Goal: Transaction & Acquisition: Purchase product/service

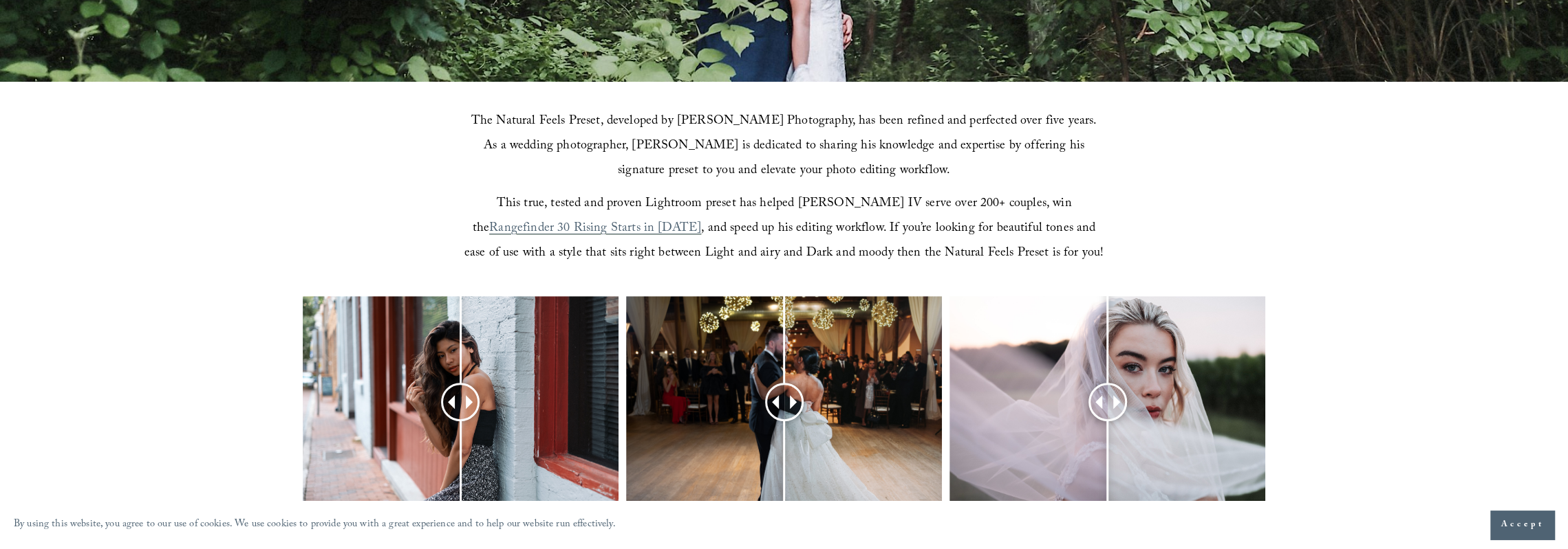
scroll to position [619, 0]
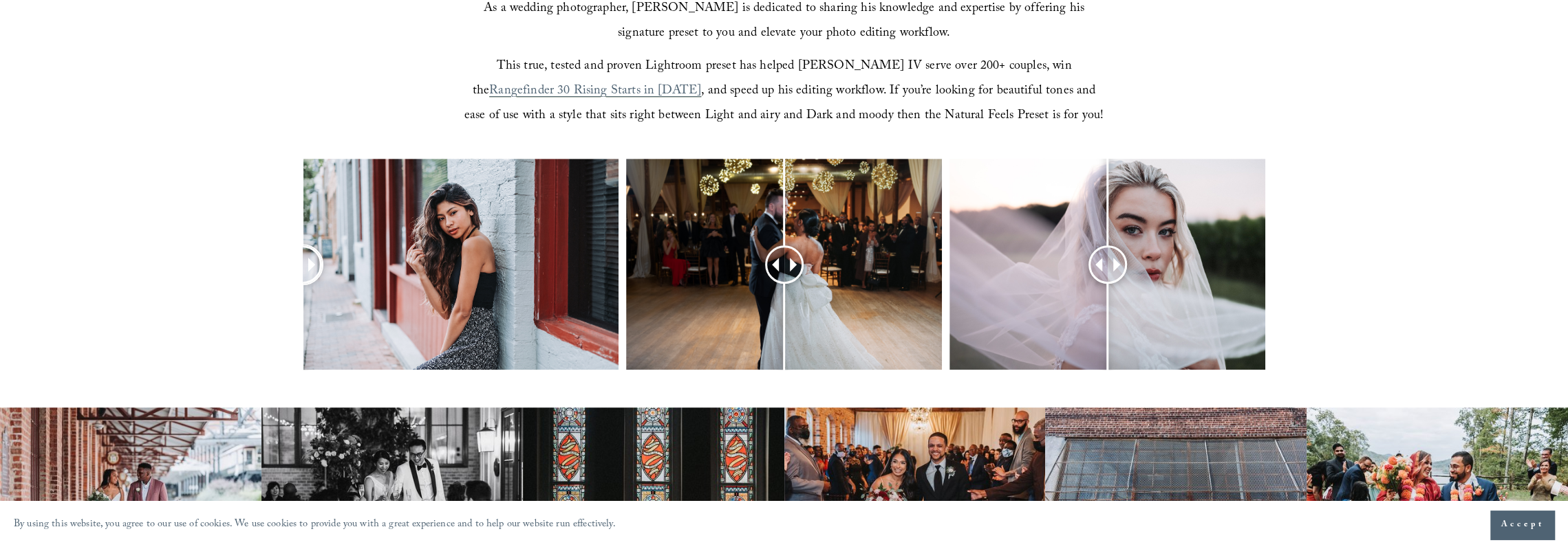
drag, startPoint x: 454, startPoint y: 269, endPoint x: 277, endPoint y: 273, distance: 177.0
click at [270, 280] on div at bounding box center [784, 282] width 1568 height 247
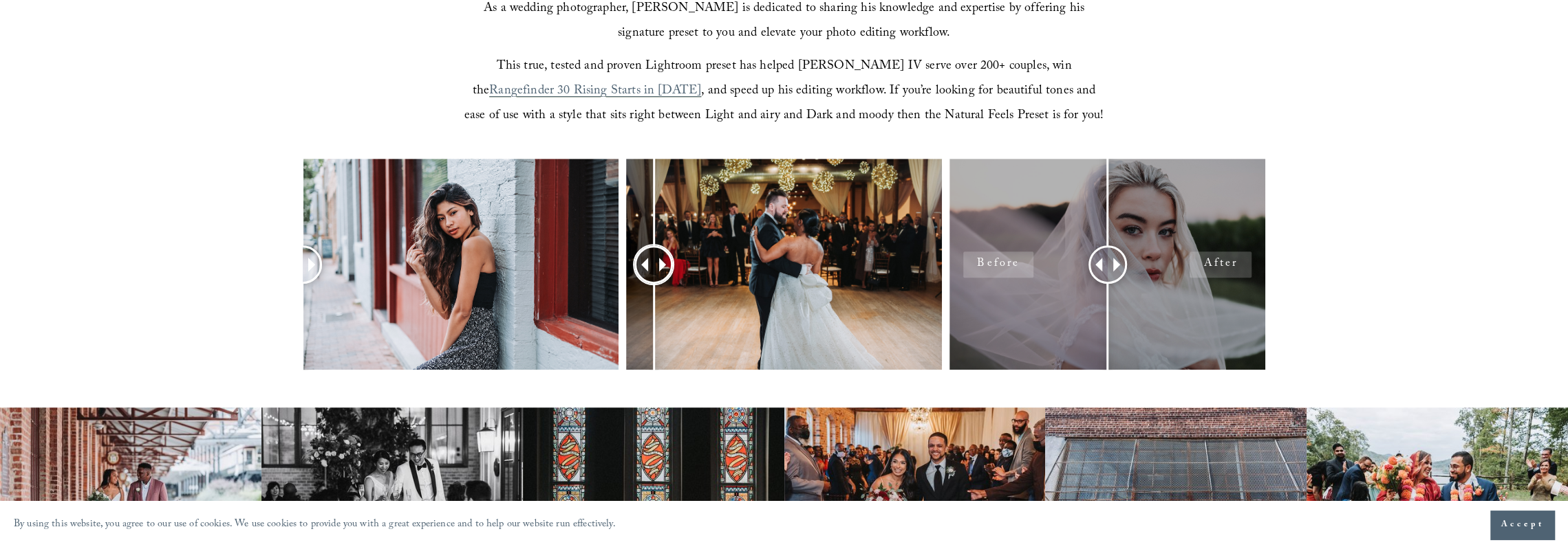
drag, startPoint x: 773, startPoint y: 255, endPoint x: 990, endPoint y: 244, distance: 217.3
click at [656, 284] on div at bounding box center [784, 264] width 316 height 210
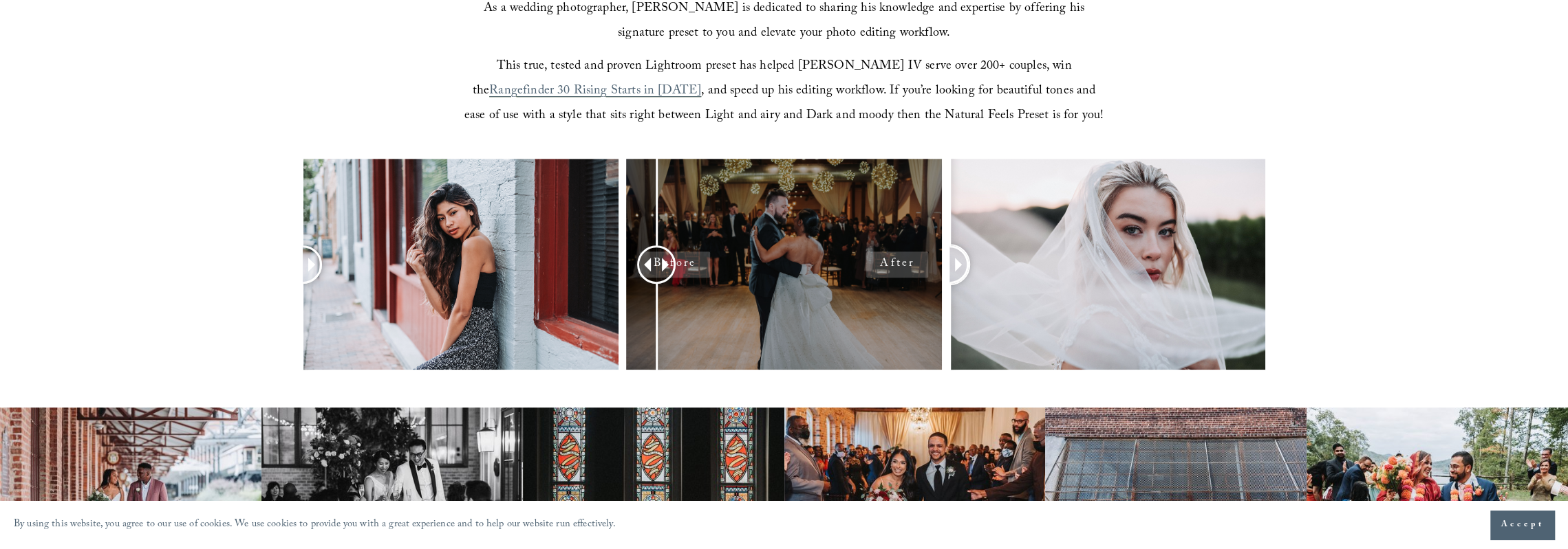
drag, startPoint x: 1103, startPoint y: 267, endPoint x: 896, endPoint y: 275, distance: 207.2
click at [896, 275] on div at bounding box center [784, 282] width 1568 height 247
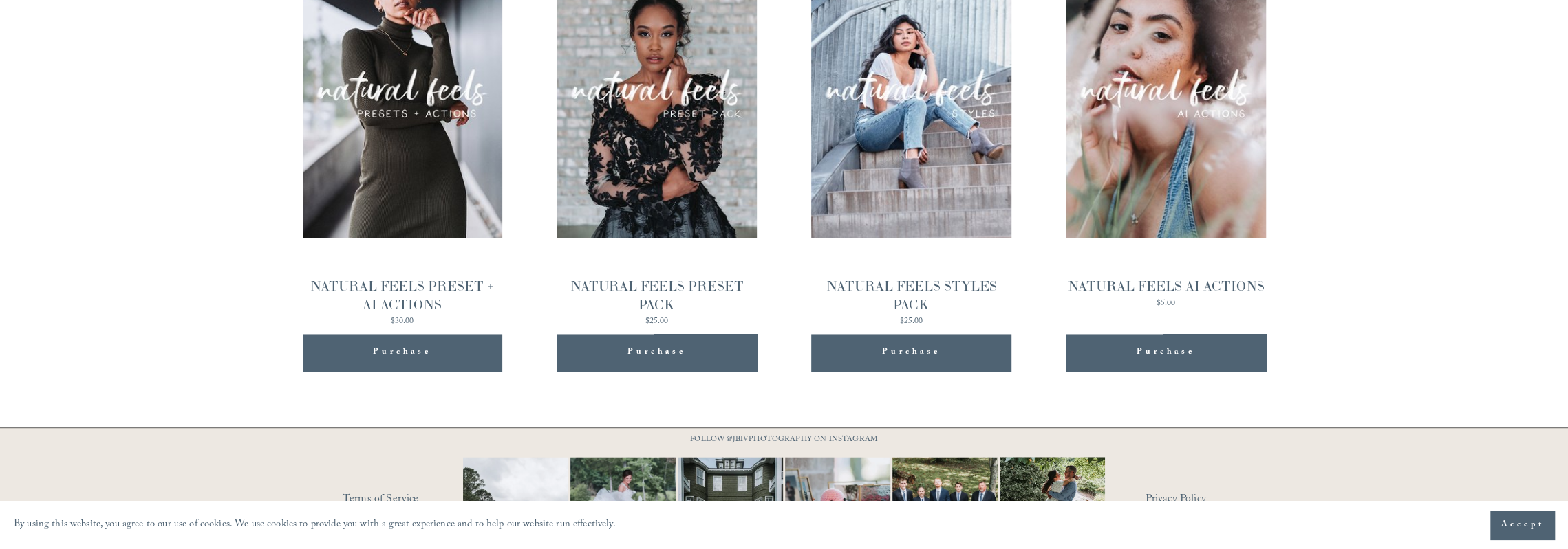
scroll to position [1581, 0]
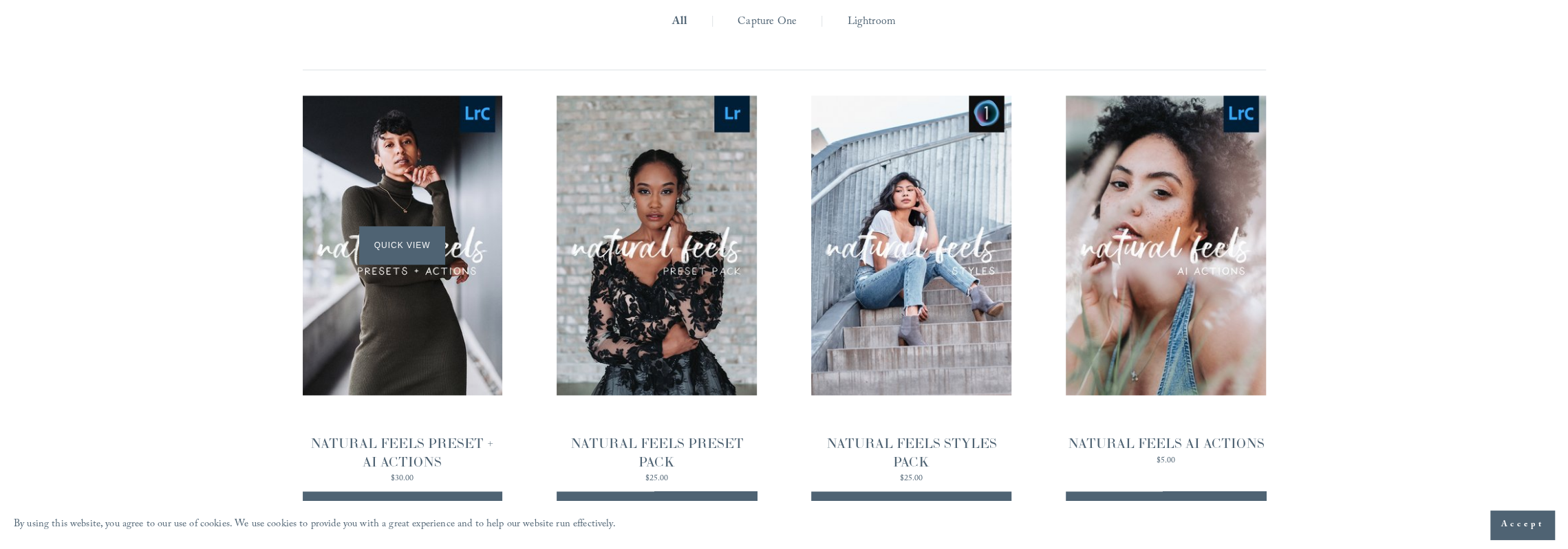
click at [417, 236] on span "Quick View" at bounding box center [402, 244] width 86 height 38
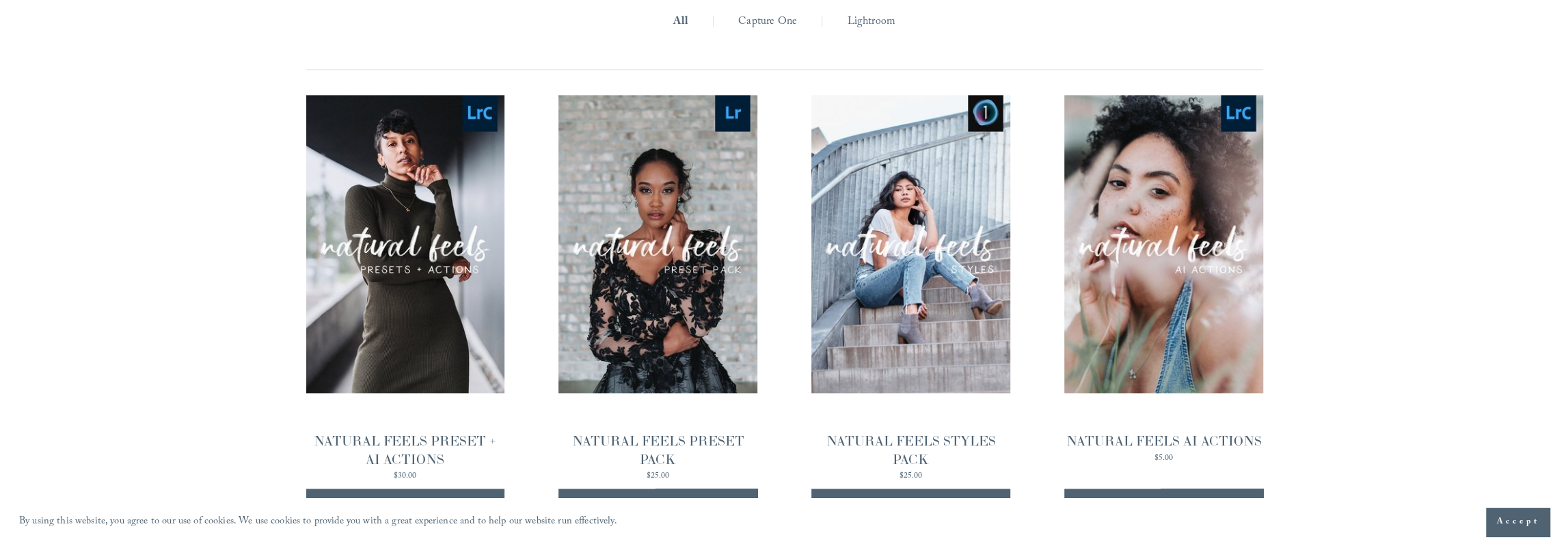
scroll to position [1575, 0]
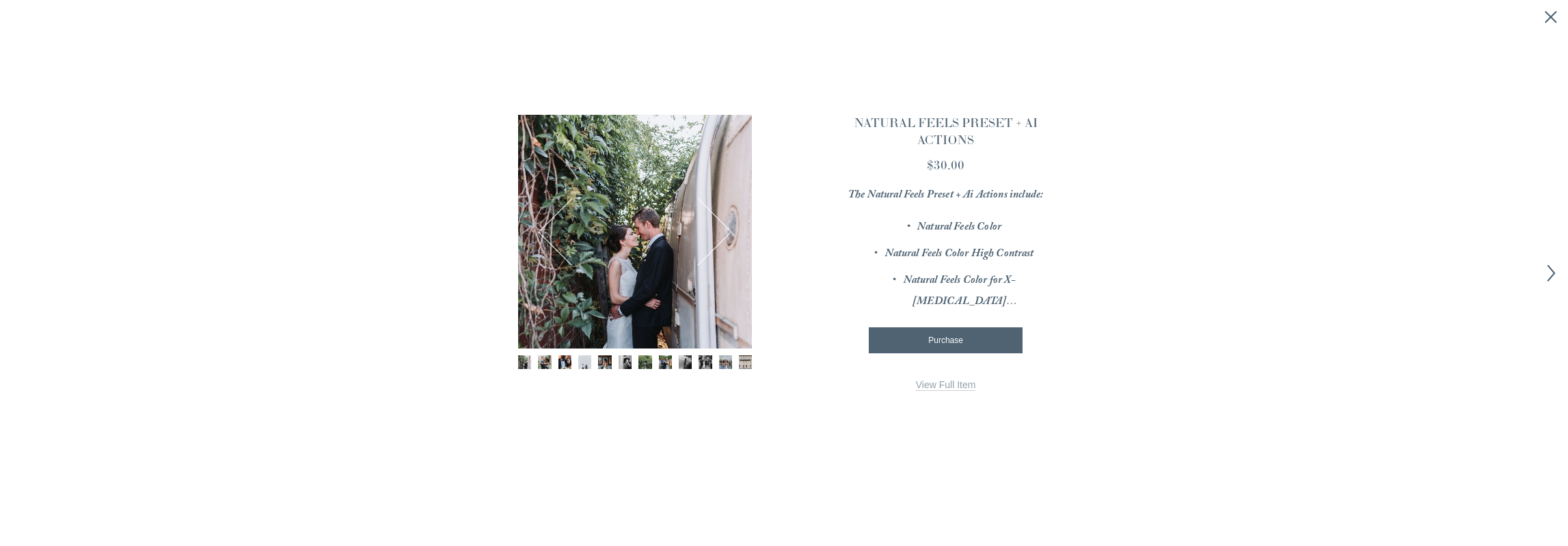
click at [976, 320] on em "Natural Feels Black & White" at bounding box center [958, 329] width 122 height 18
click at [946, 391] on link "View Full Item" at bounding box center [946, 385] width 60 height 12
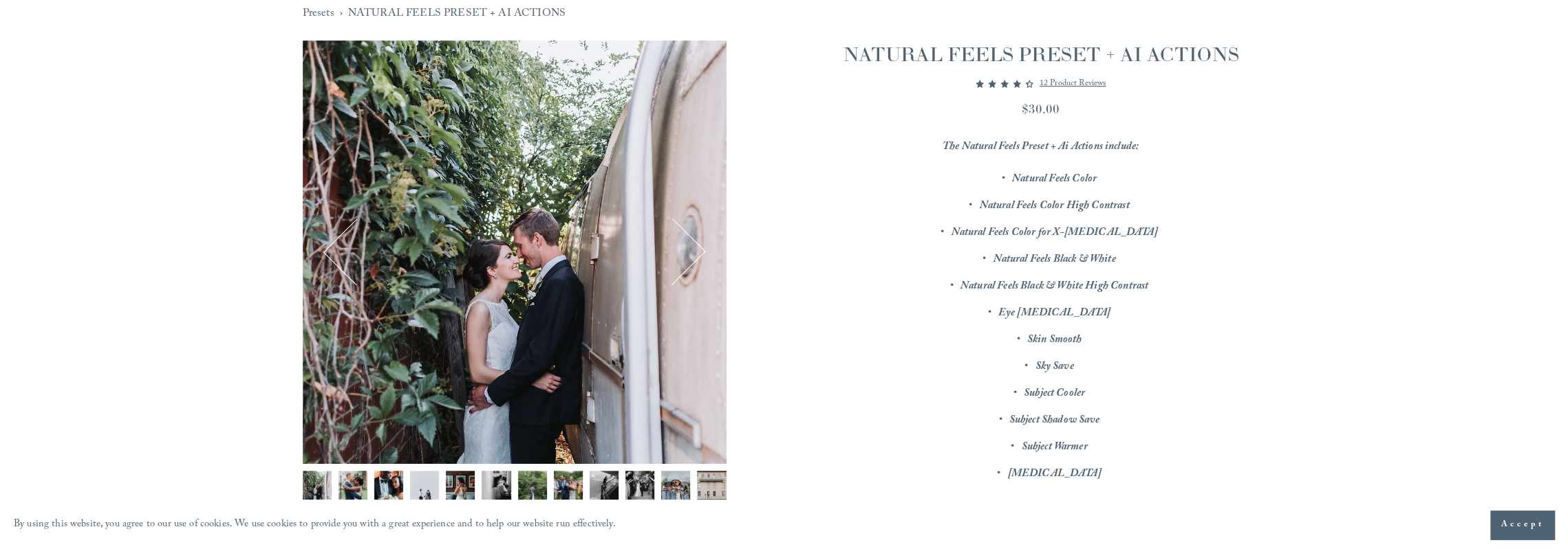
scroll to position [206, 0]
click at [1056, 81] on p "12 product reviews" at bounding box center [1073, 84] width 67 height 16
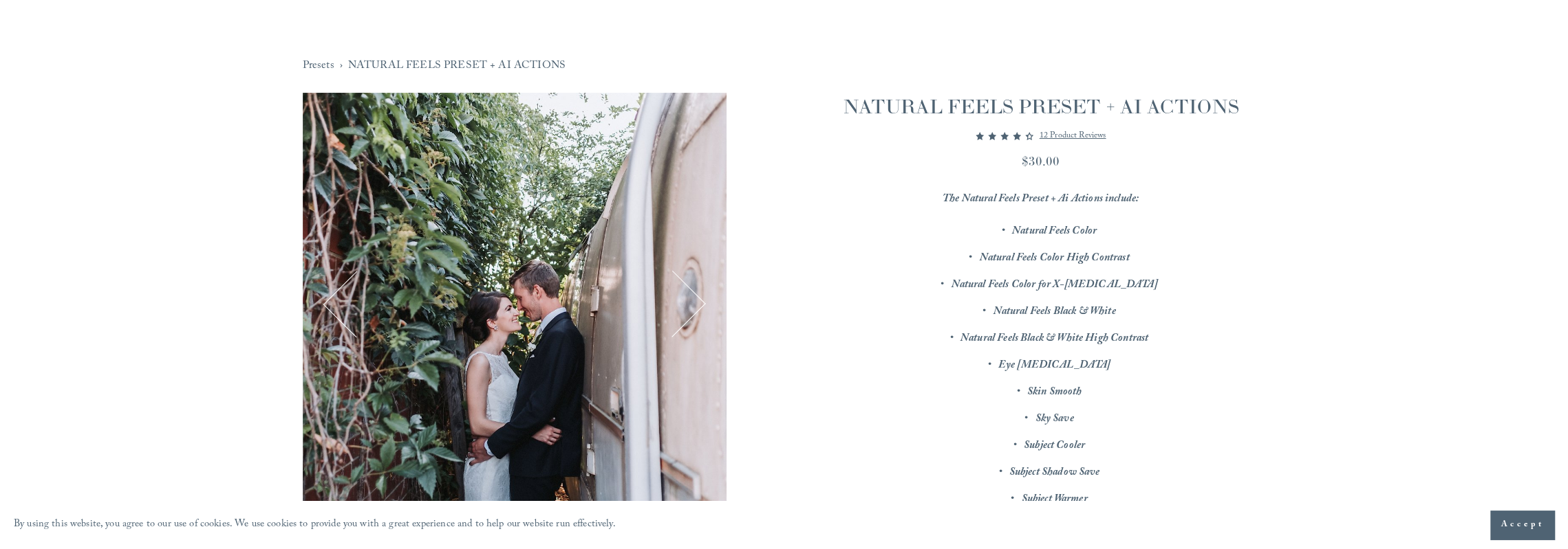
scroll to position [351, 0]
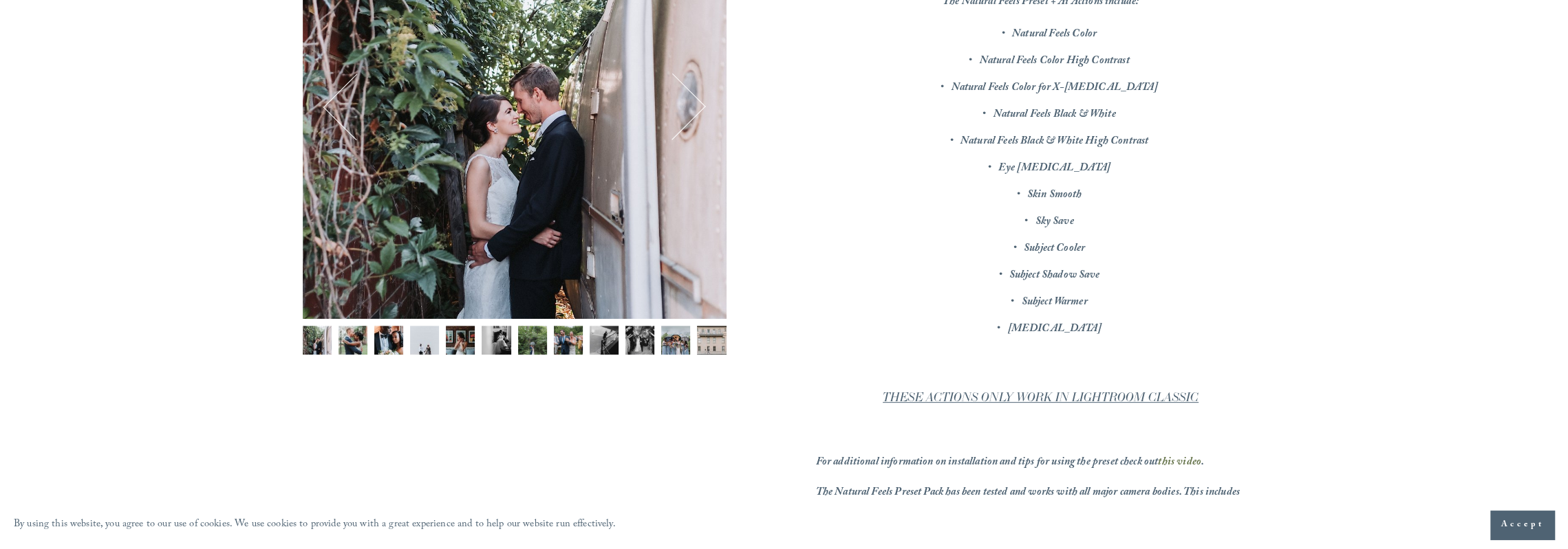
click at [692, 116] on button "Next" at bounding box center [672, 107] width 61 height 61
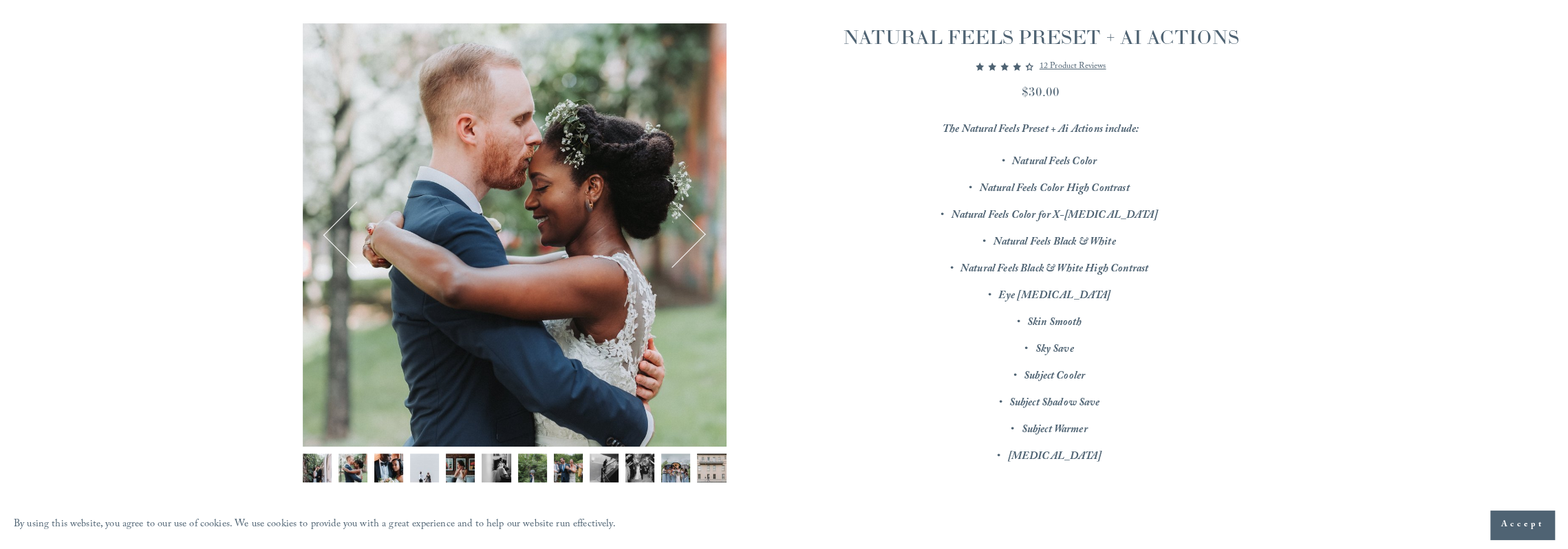
scroll to position [214, 0]
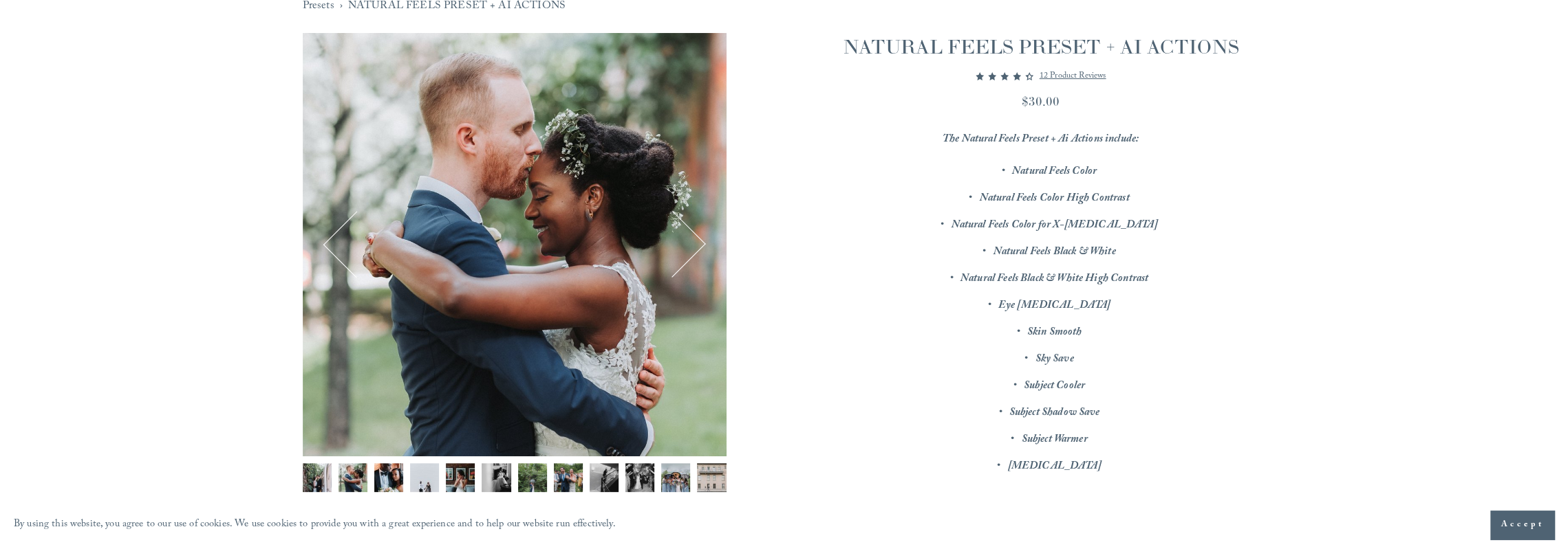
click at [685, 239] on button "Next" at bounding box center [672, 244] width 61 height 61
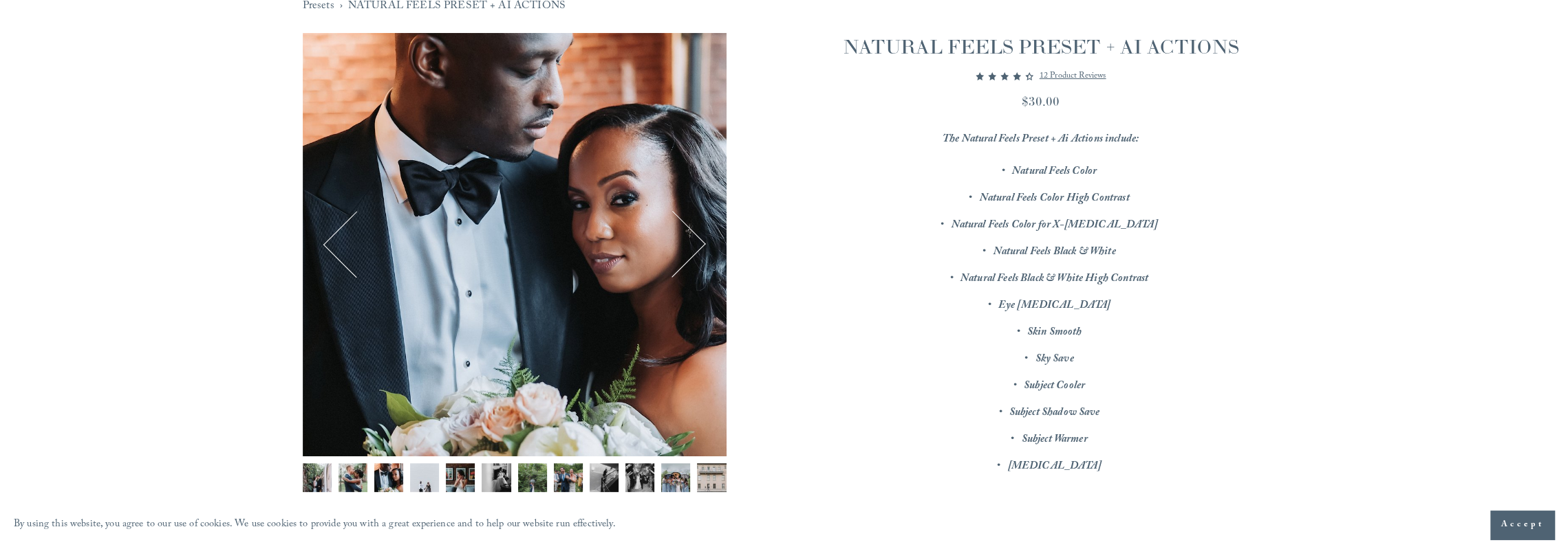
click at [685, 239] on button "Next" at bounding box center [672, 244] width 61 height 61
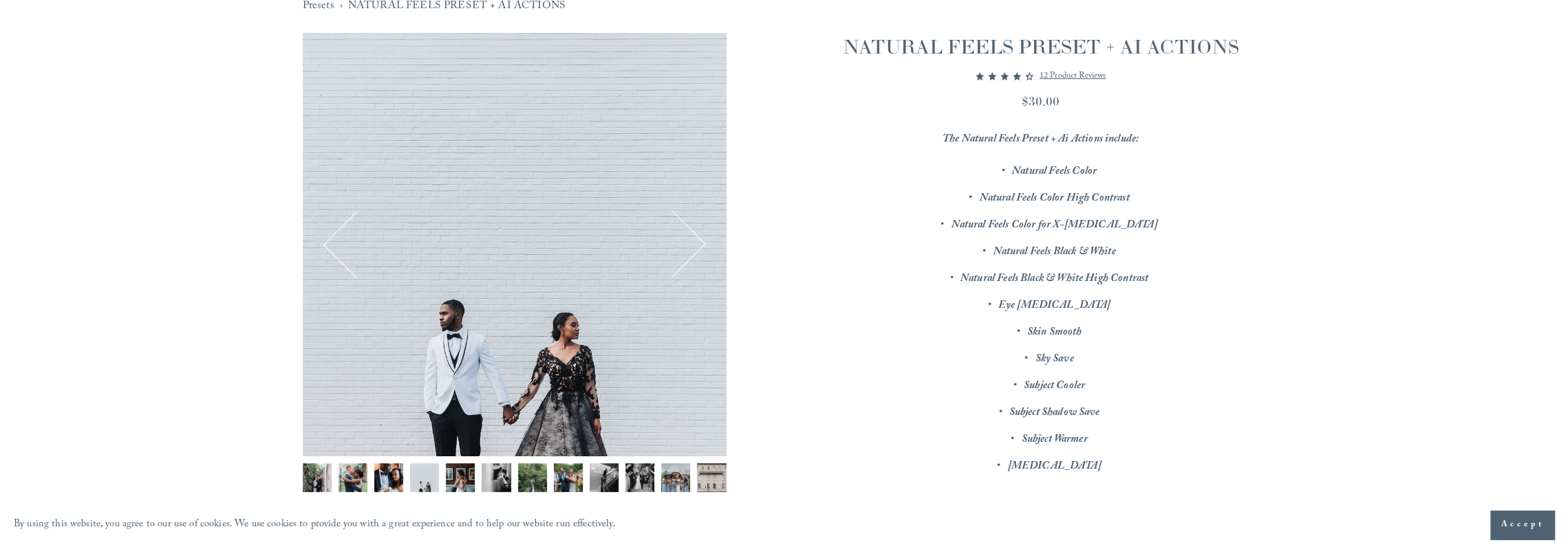
click at [685, 239] on button "Next" at bounding box center [672, 244] width 61 height 61
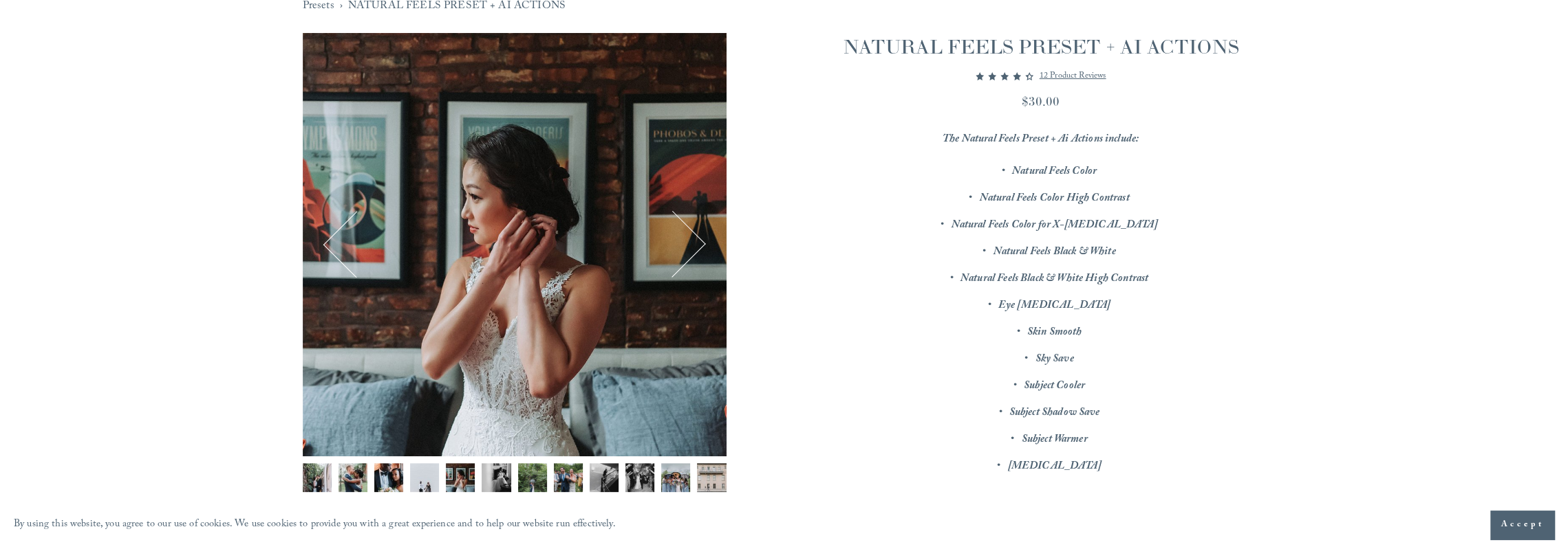
click at [685, 239] on button "Next" at bounding box center [672, 244] width 61 height 61
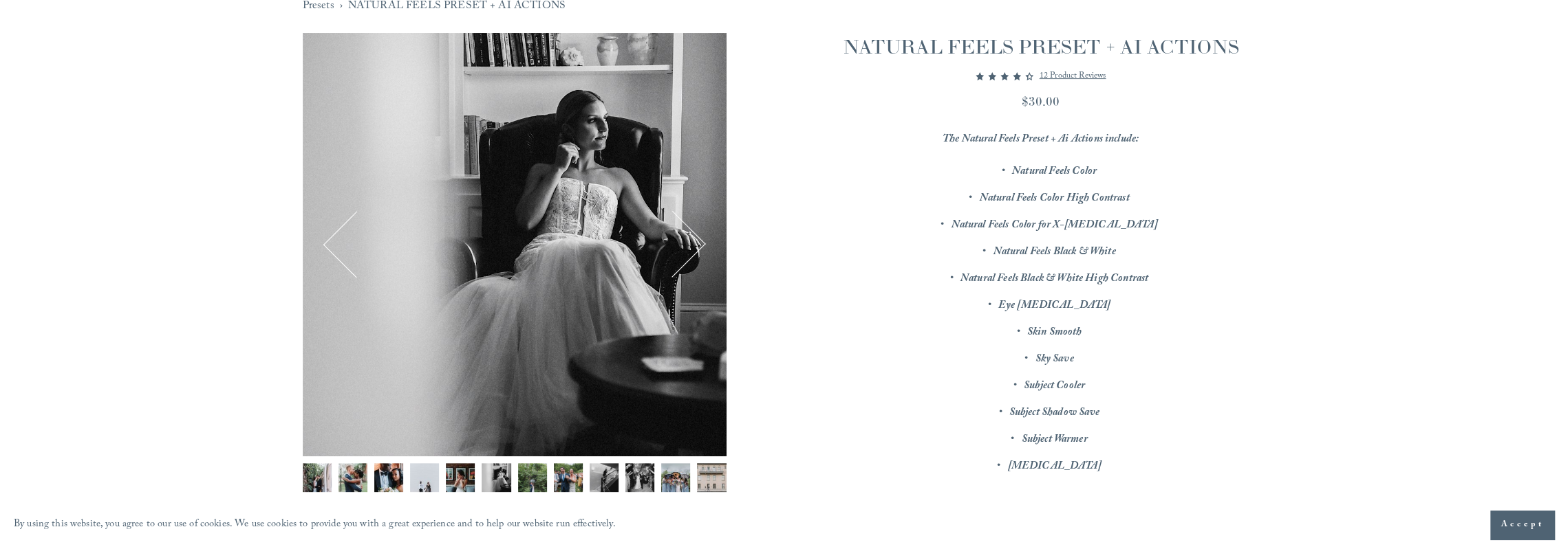
click at [685, 239] on button "Next" at bounding box center [672, 244] width 61 height 61
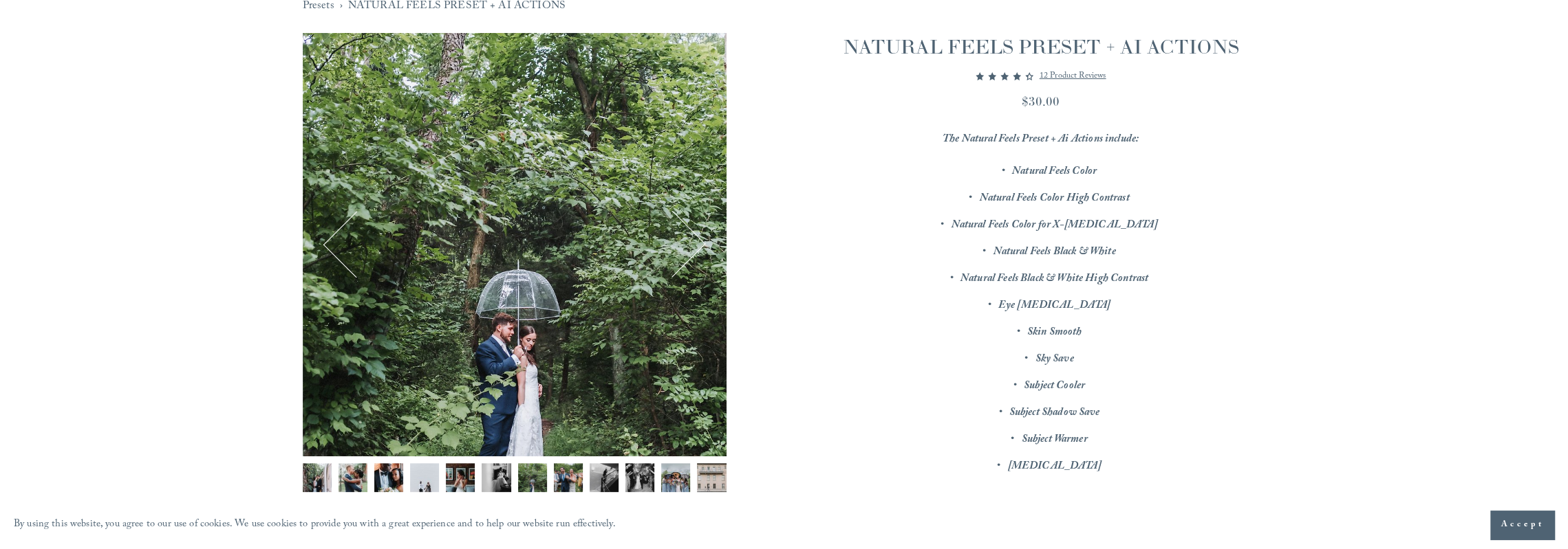
click at [686, 239] on button "Next" at bounding box center [672, 244] width 61 height 61
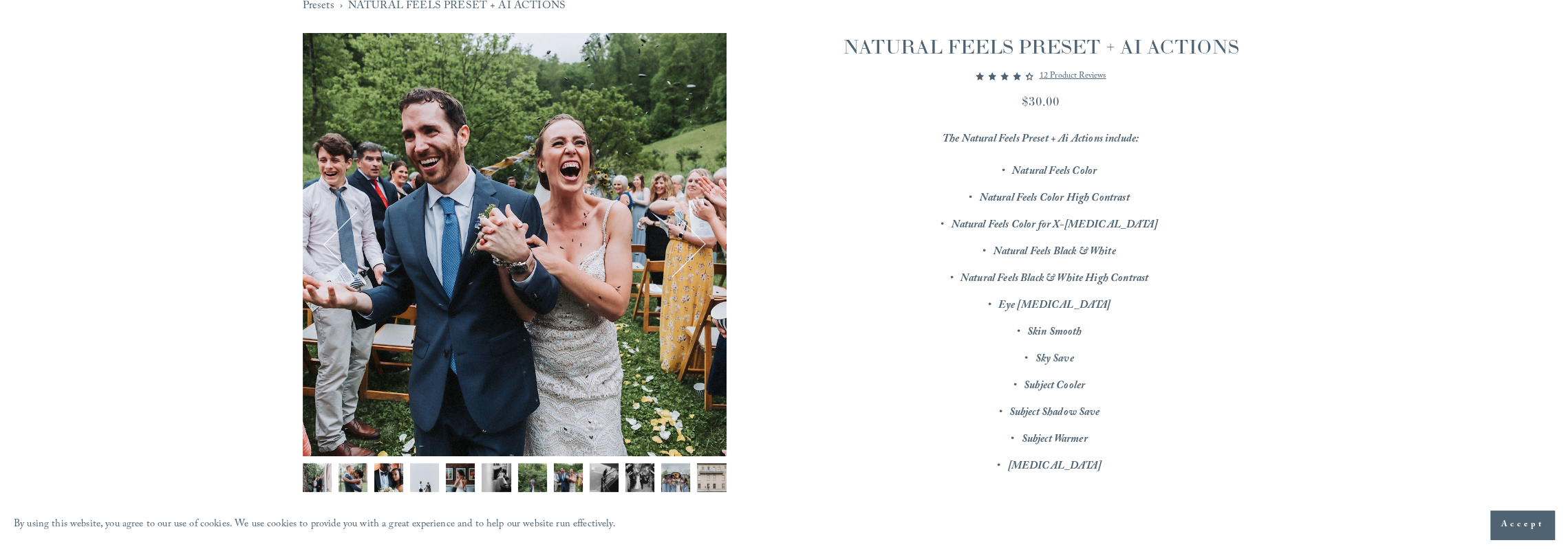
drag, startPoint x: 847, startPoint y: 41, endPoint x: 1223, endPoint y: 474, distance: 573.5
click at [1225, 477] on div "NATURAL FEELS PRESET + AI ACTIONS 4.42 out of 5 stars 12 product reviews $30.00…" at bounding box center [1040, 423] width 450 height 780
copy div "NATURAL FEELS PRESET + AI ACTIONS 4.42 out of 5 stars 12 product reviews $30.00…"
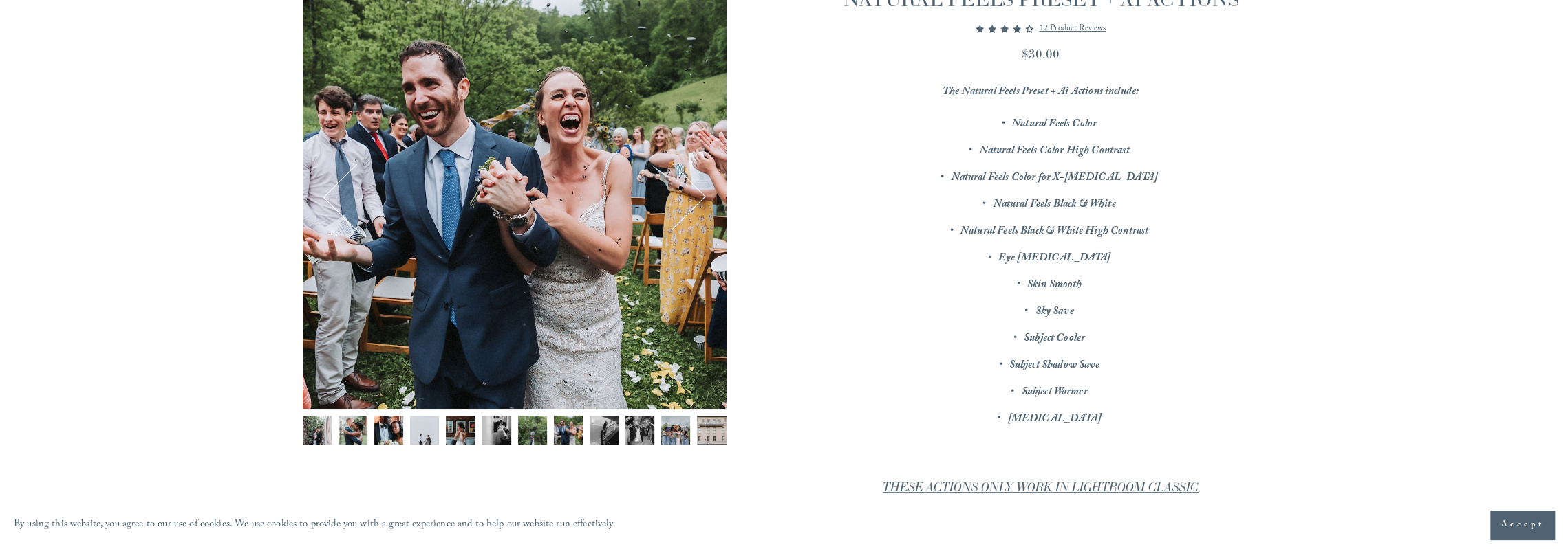
scroll to position [0, 0]
